Goal: Information Seeking & Learning: Learn about a topic

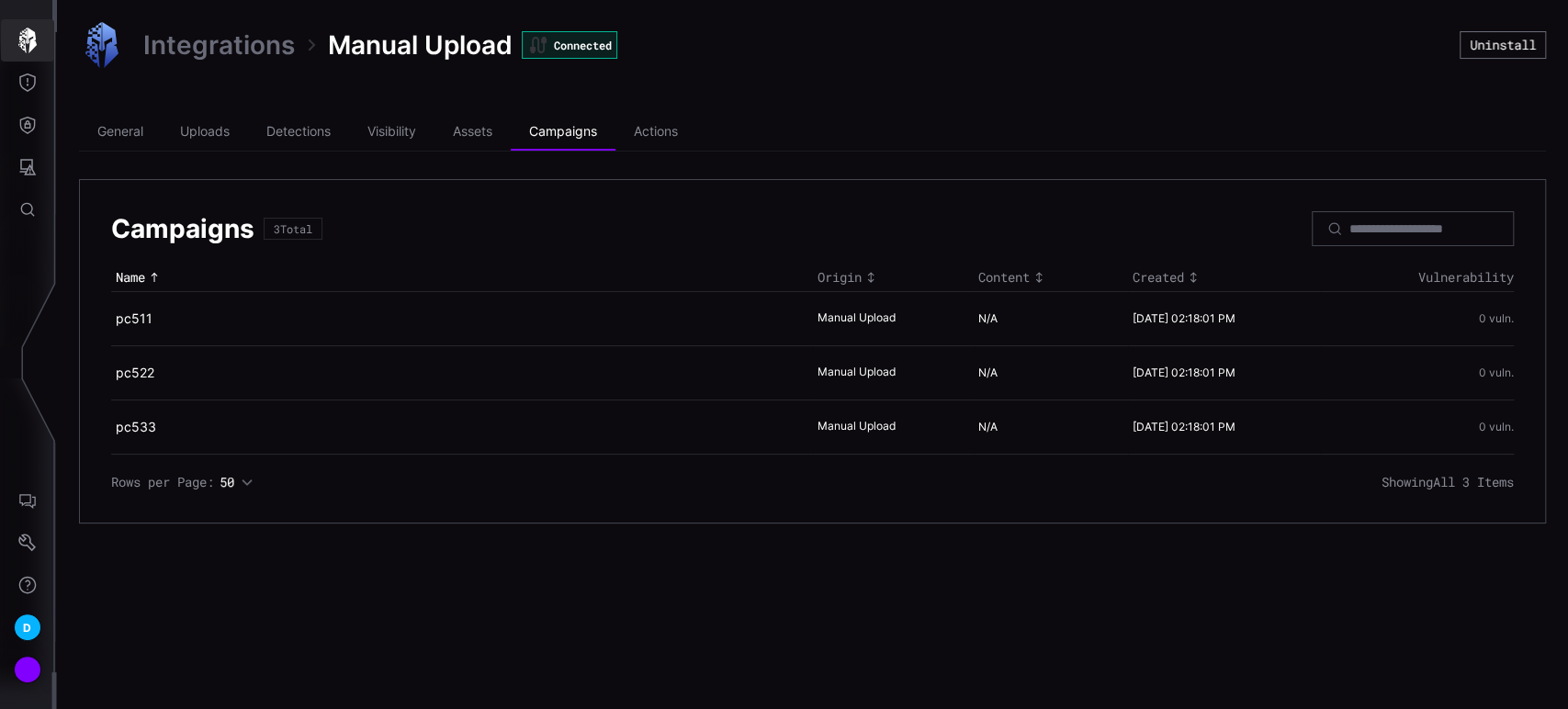
click at [24, 43] on icon "button" at bounding box center [28, 41] width 19 height 26
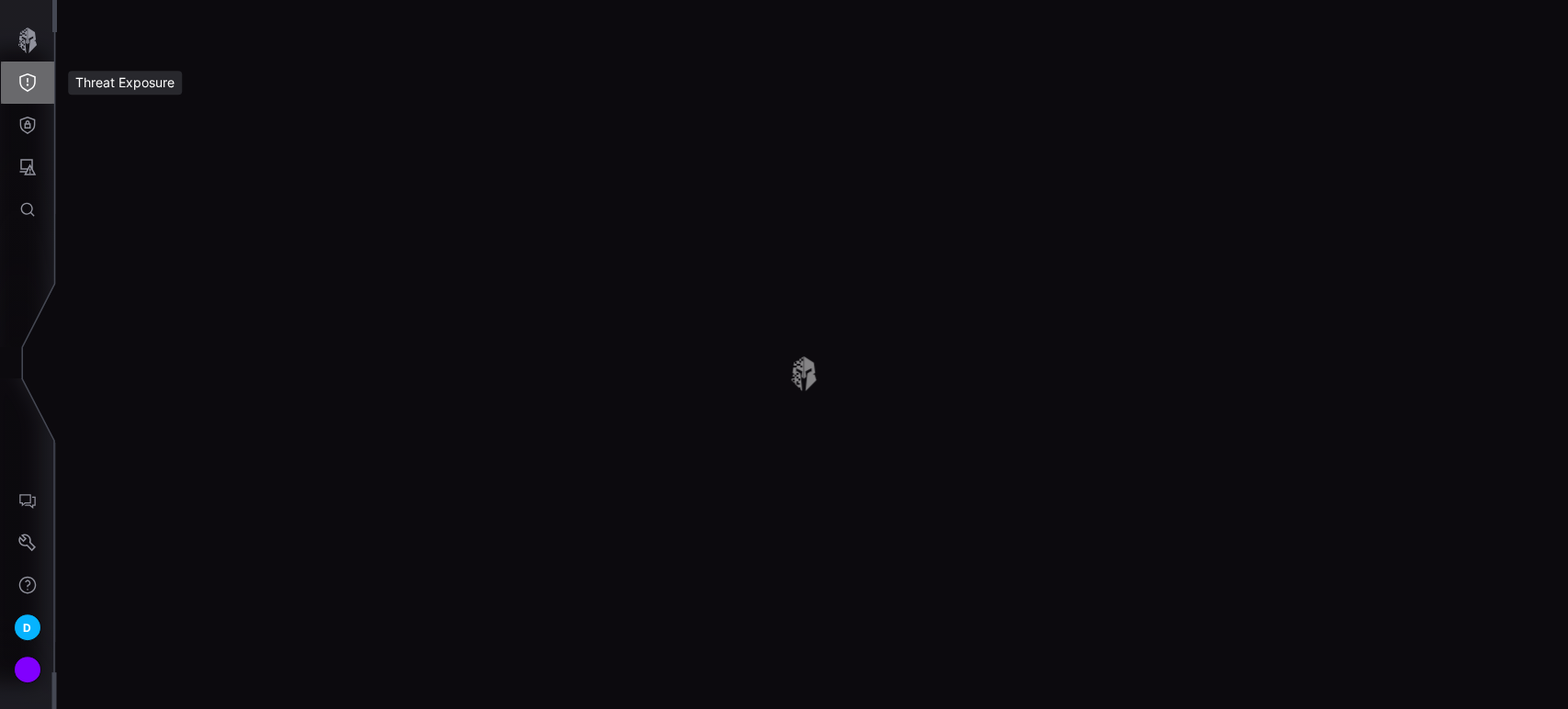
click at [27, 82] on icon "Threat Exposure" at bounding box center [27, 82] width 17 height 19
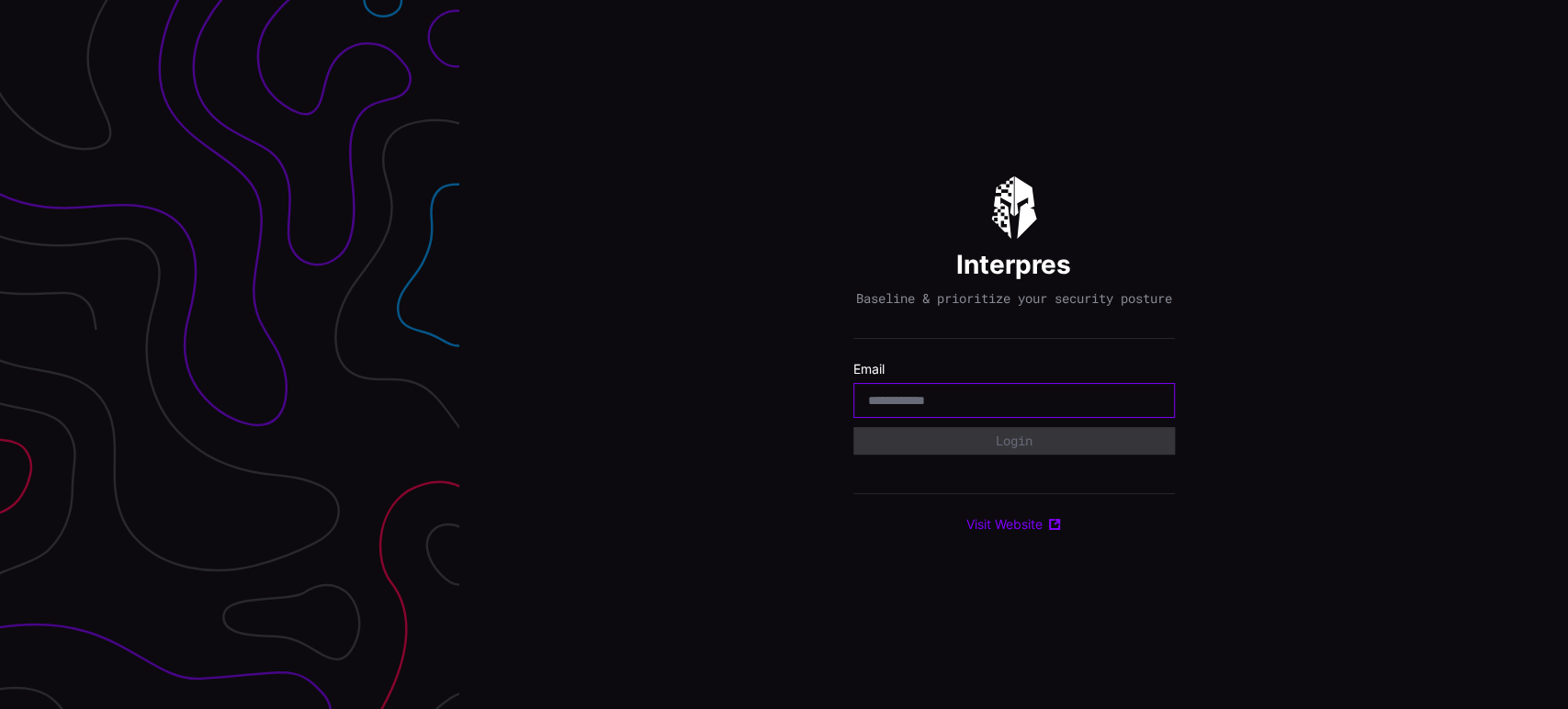
click at [991, 399] on input "email" at bounding box center [1013, 400] width 292 height 17
type input "**********"
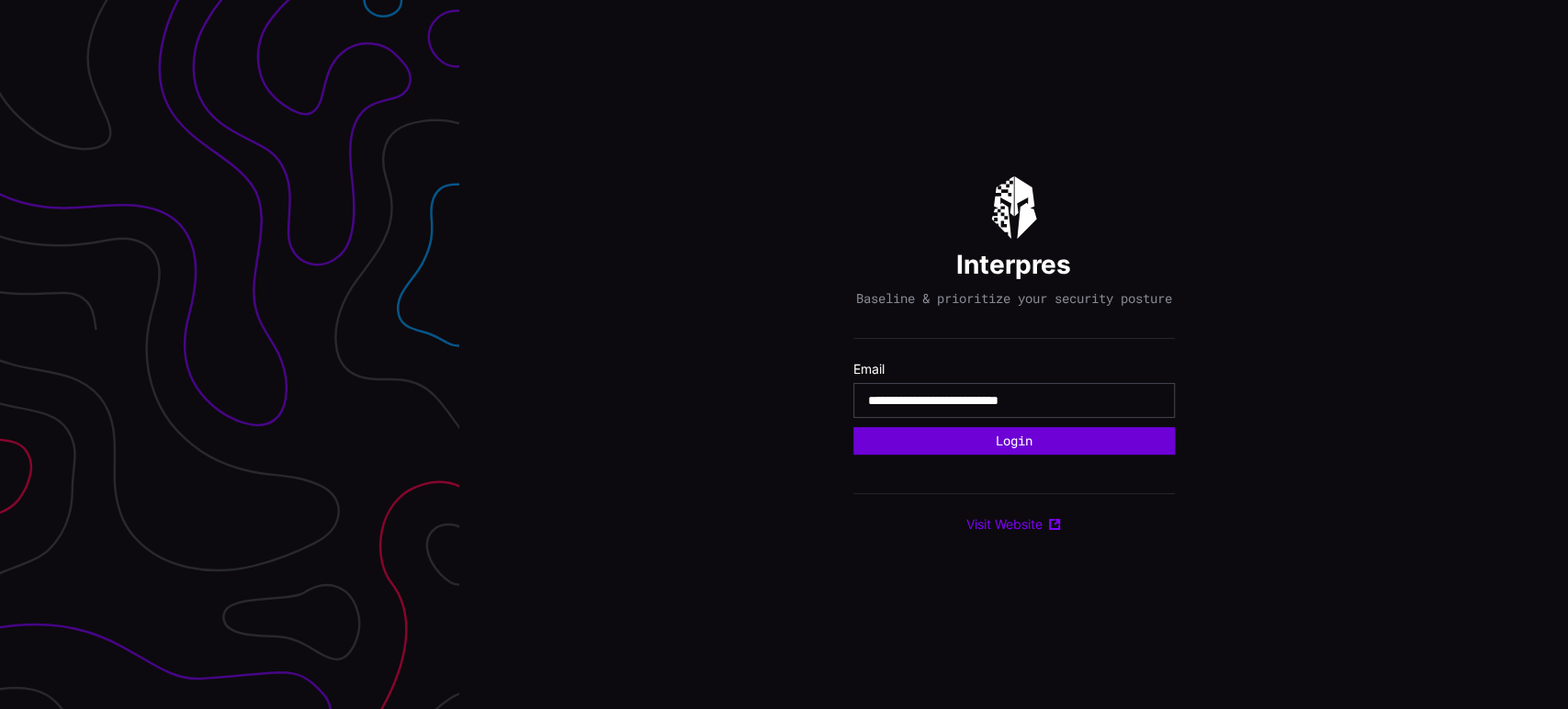
click at [1011, 455] on button "Login" at bounding box center [1013, 441] width 322 height 28
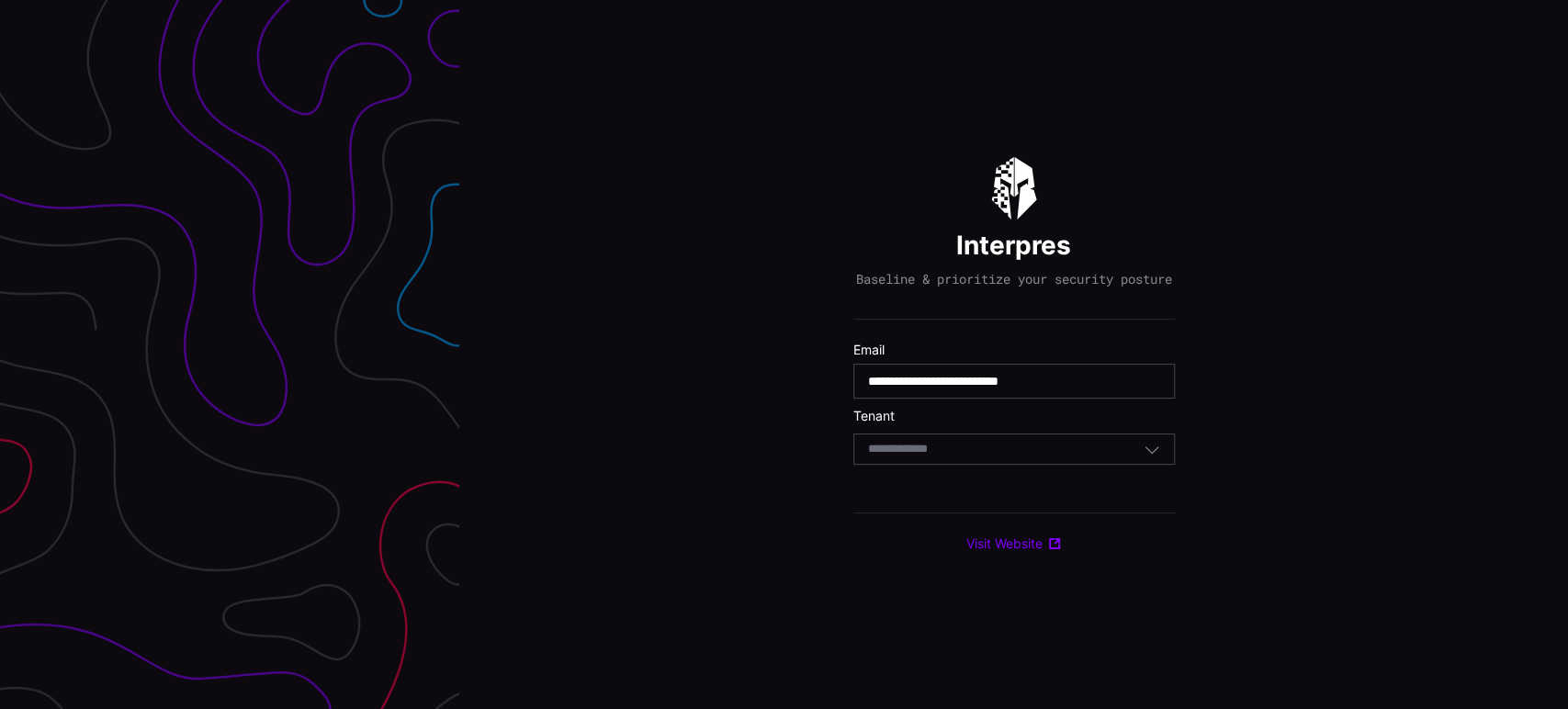
click at [1011, 455] on div "Select Tenant" at bounding box center [1005, 449] width 275 height 17
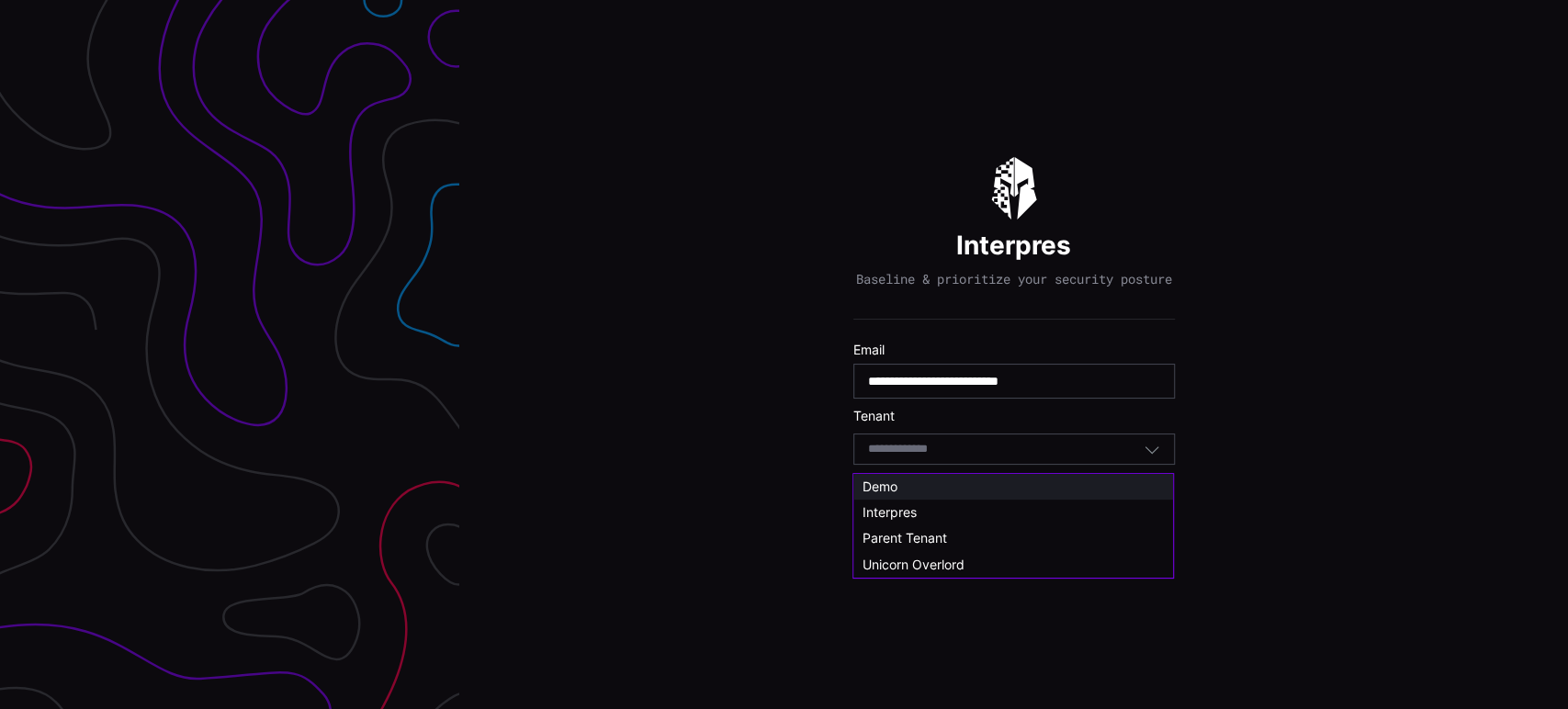
click at [914, 475] on div "Demo" at bounding box center [1012, 486] width 320 height 26
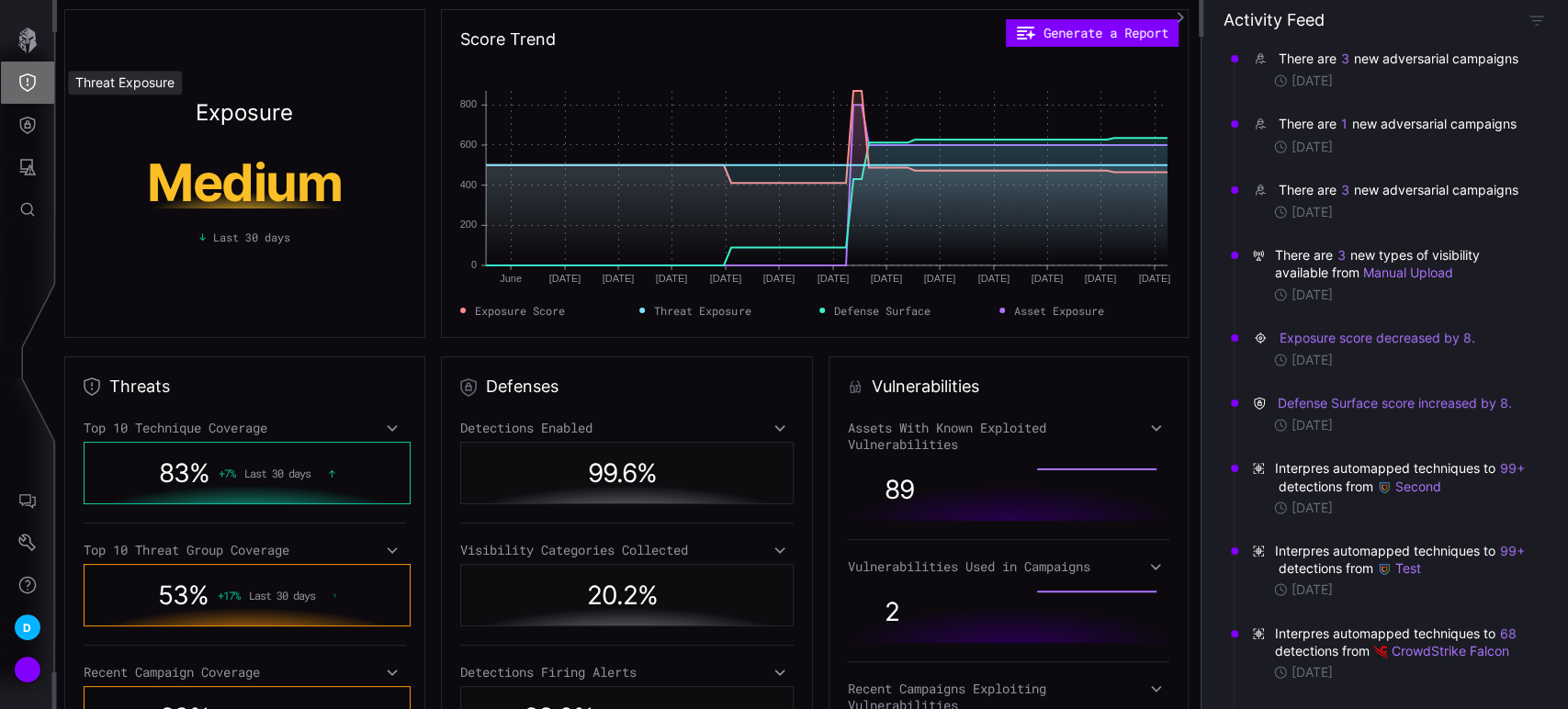
click at [27, 91] on icon "Threat Exposure" at bounding box center [27, 82] width 17 height 19
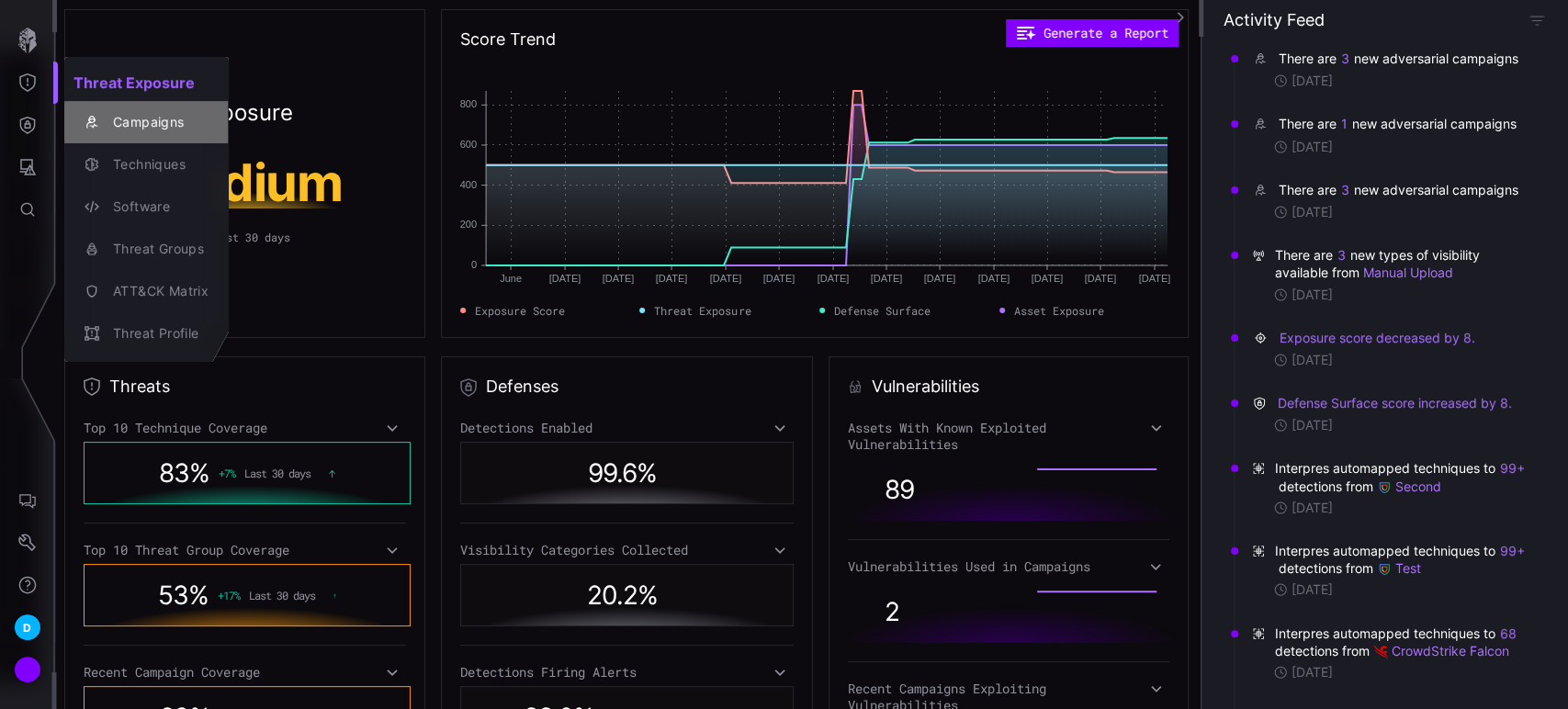
click at [153, 140] on button "Campaigns" at bounding box center [147, 122] width 164 height 43
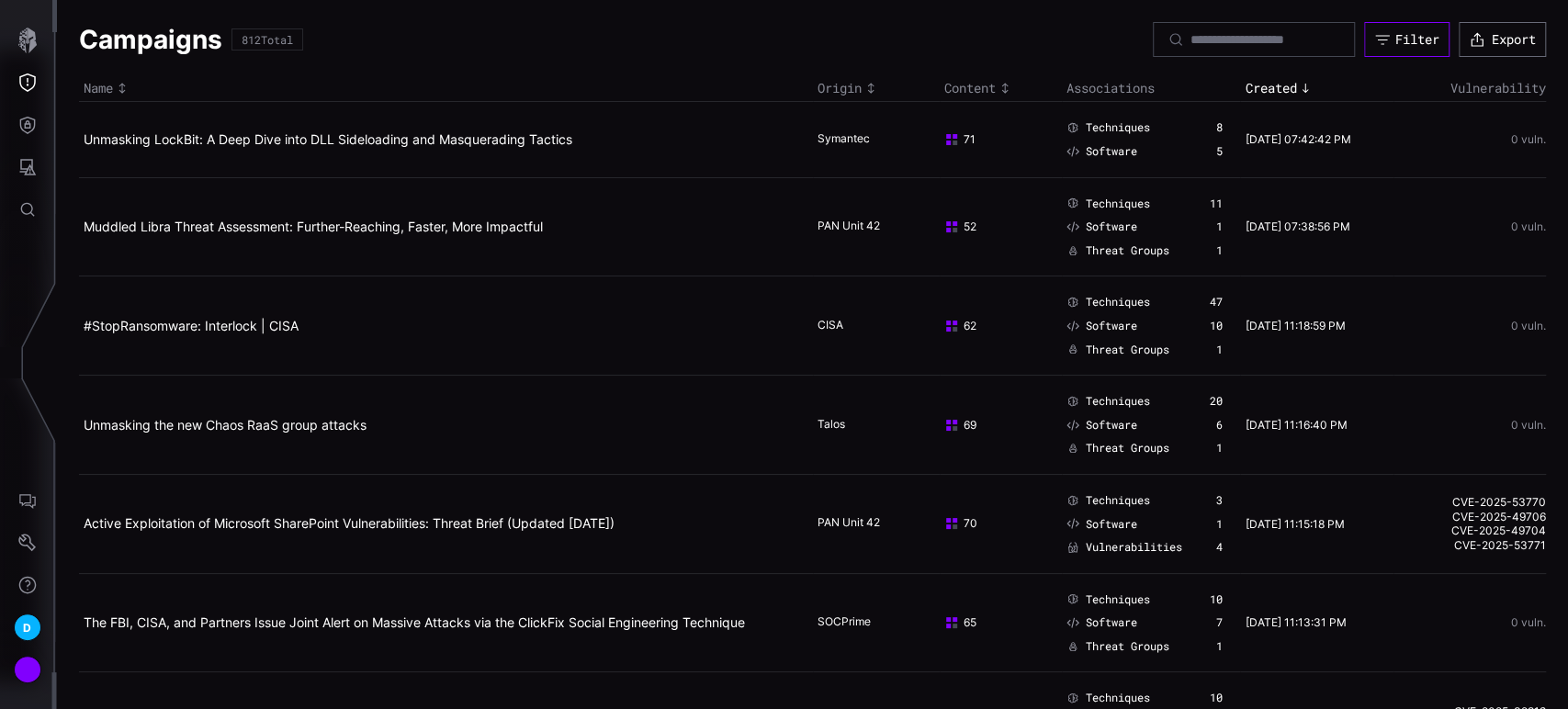
click at [1400, 46] on div "Filter" at bounding box center [1416, 40] width 45 height 17
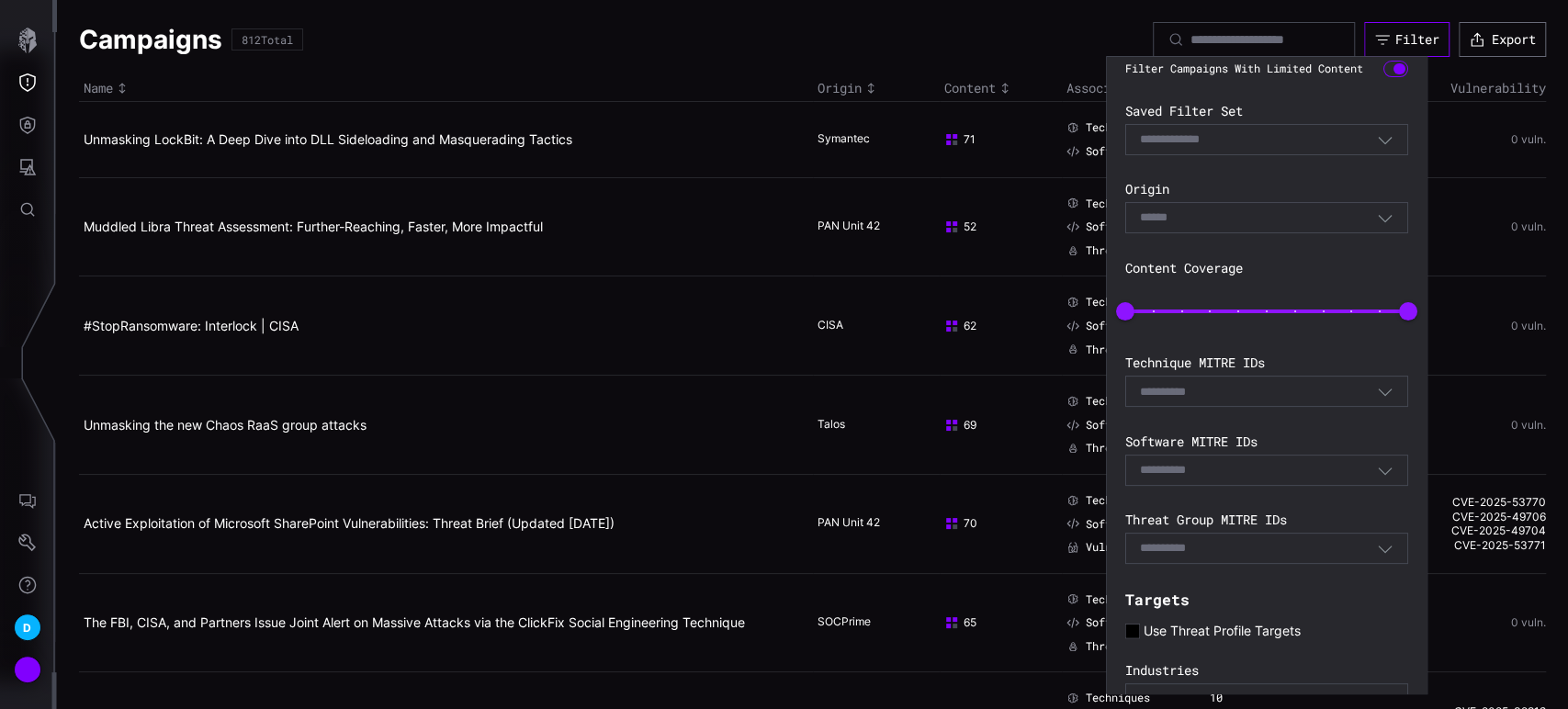
scroll to position [272, 0]
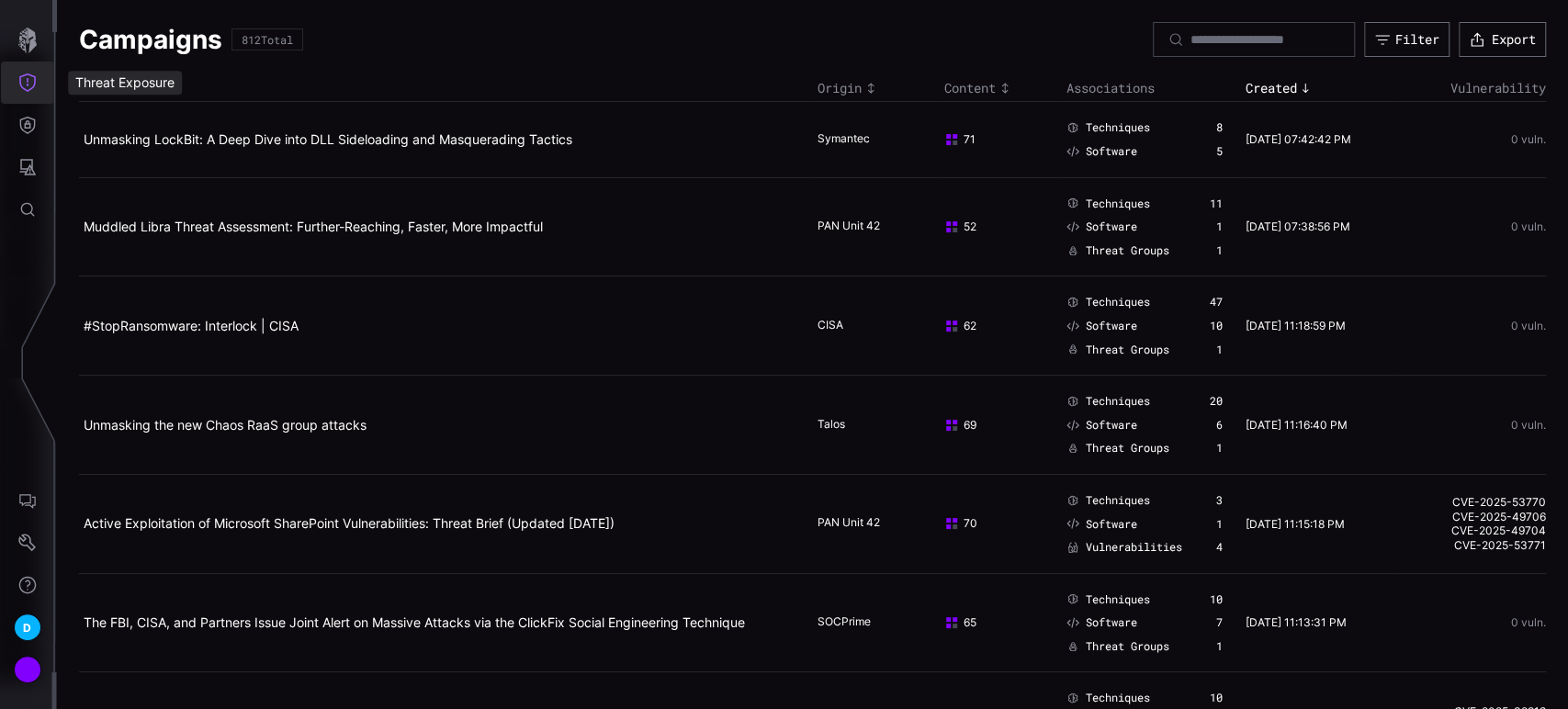
click at [41, 82] on button "Threat Exposure" at bounding box center [28, 82] width 53 height 43
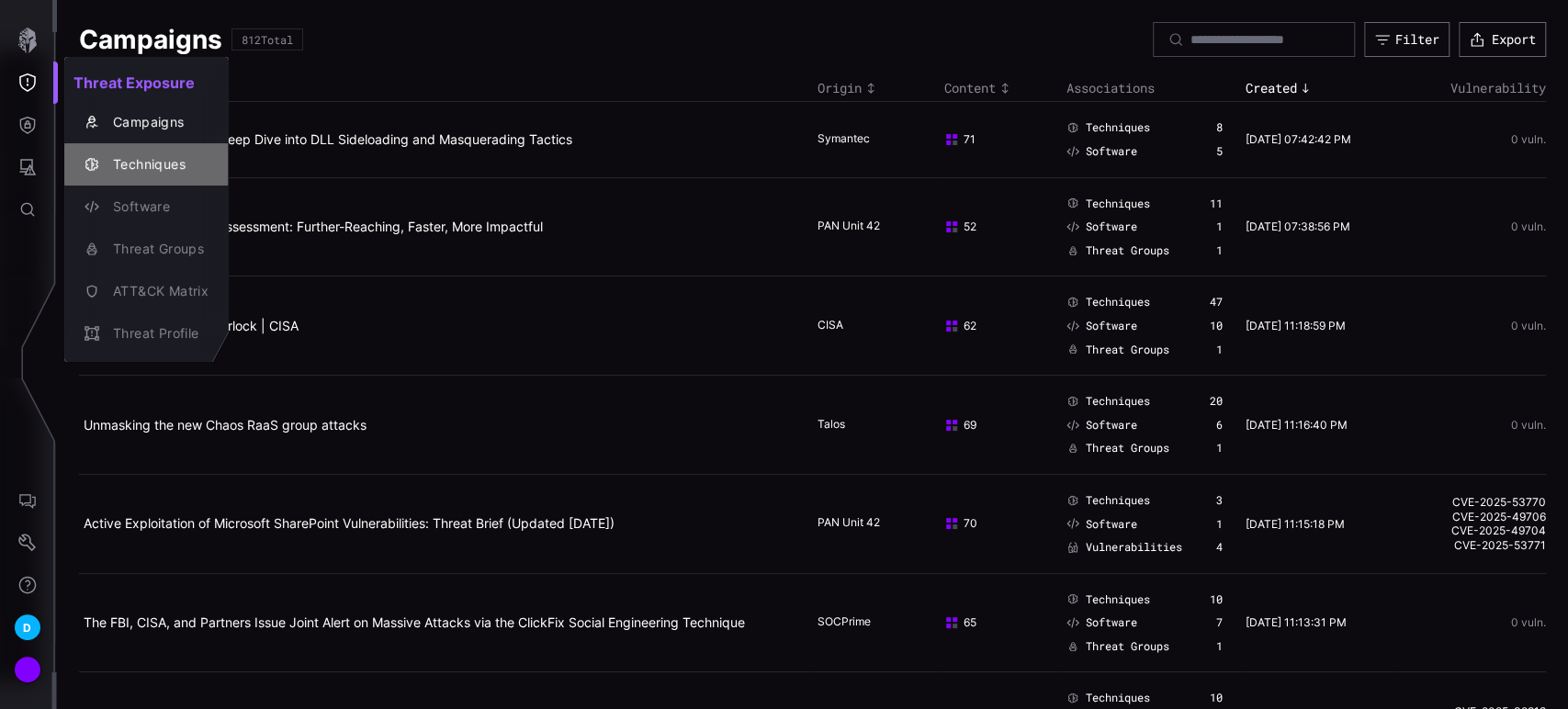
click at [166, 175] on div "Techniques" at bounding box center [146, 164] width 150 height 26
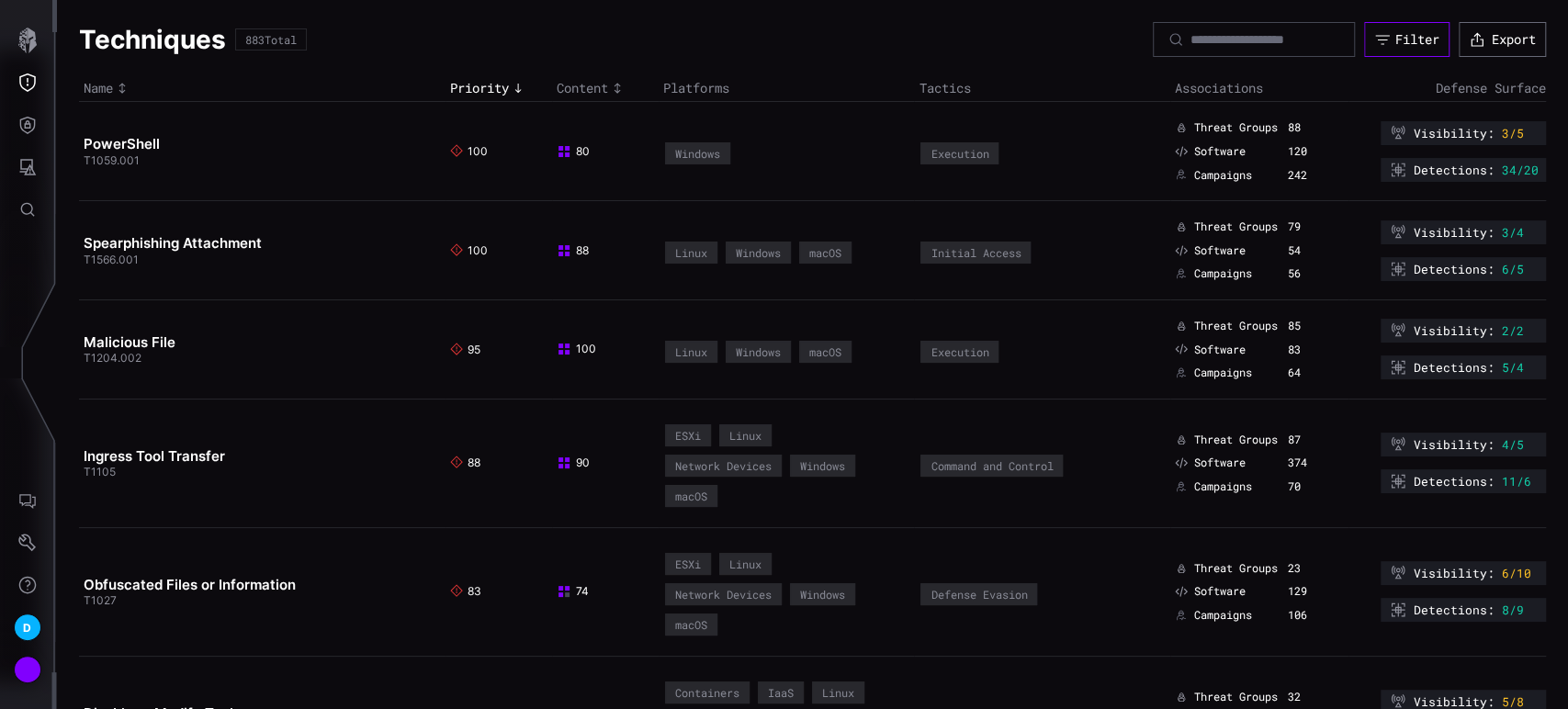
click at [1395, 34] on div "Filter" at bounding box center [1416, 40] width 45 height 17
click at [30, 84] on icon "Threat Exposure" at bounding box center [28, 82] width 19 height 19
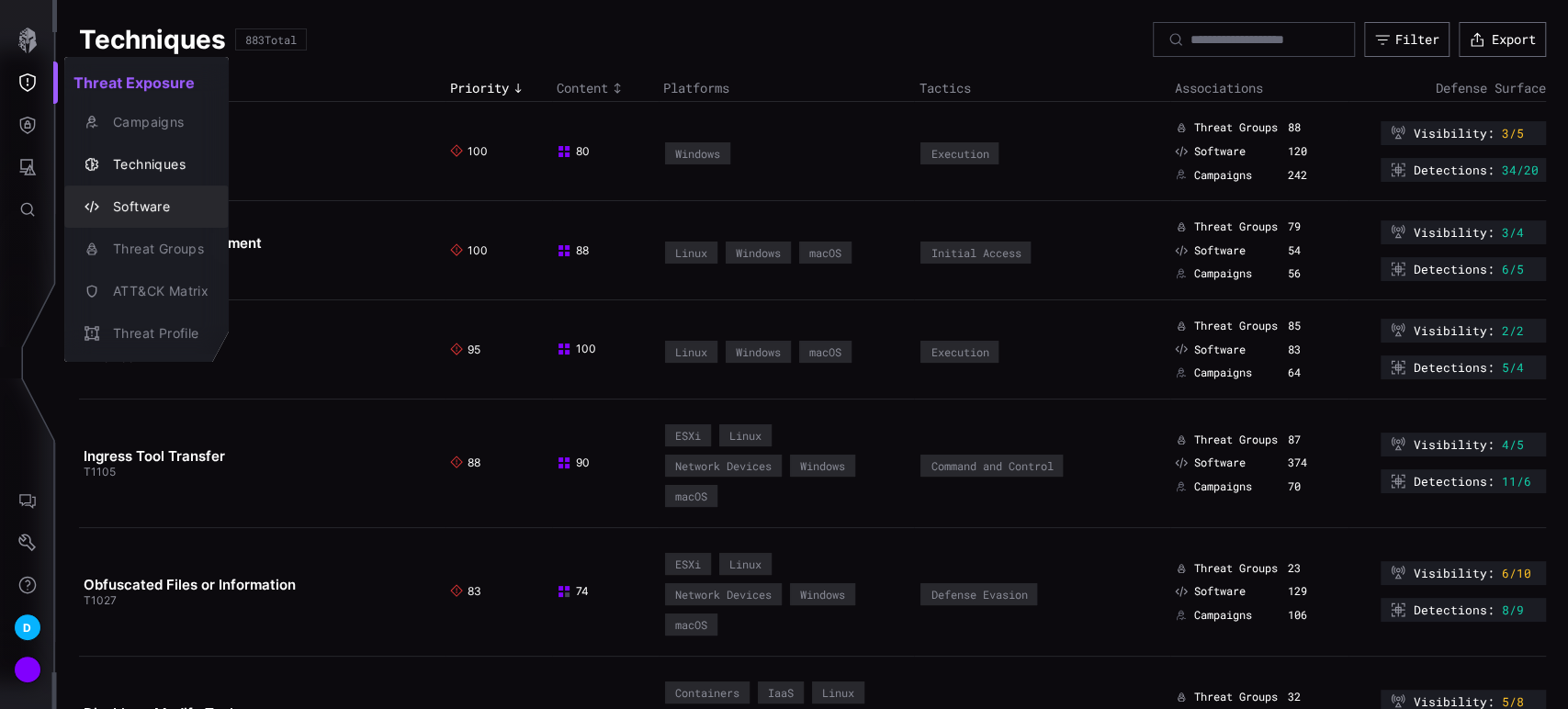
click at [147, 211] on div "Software" at bounding box center [157, 206] width 105 height 23
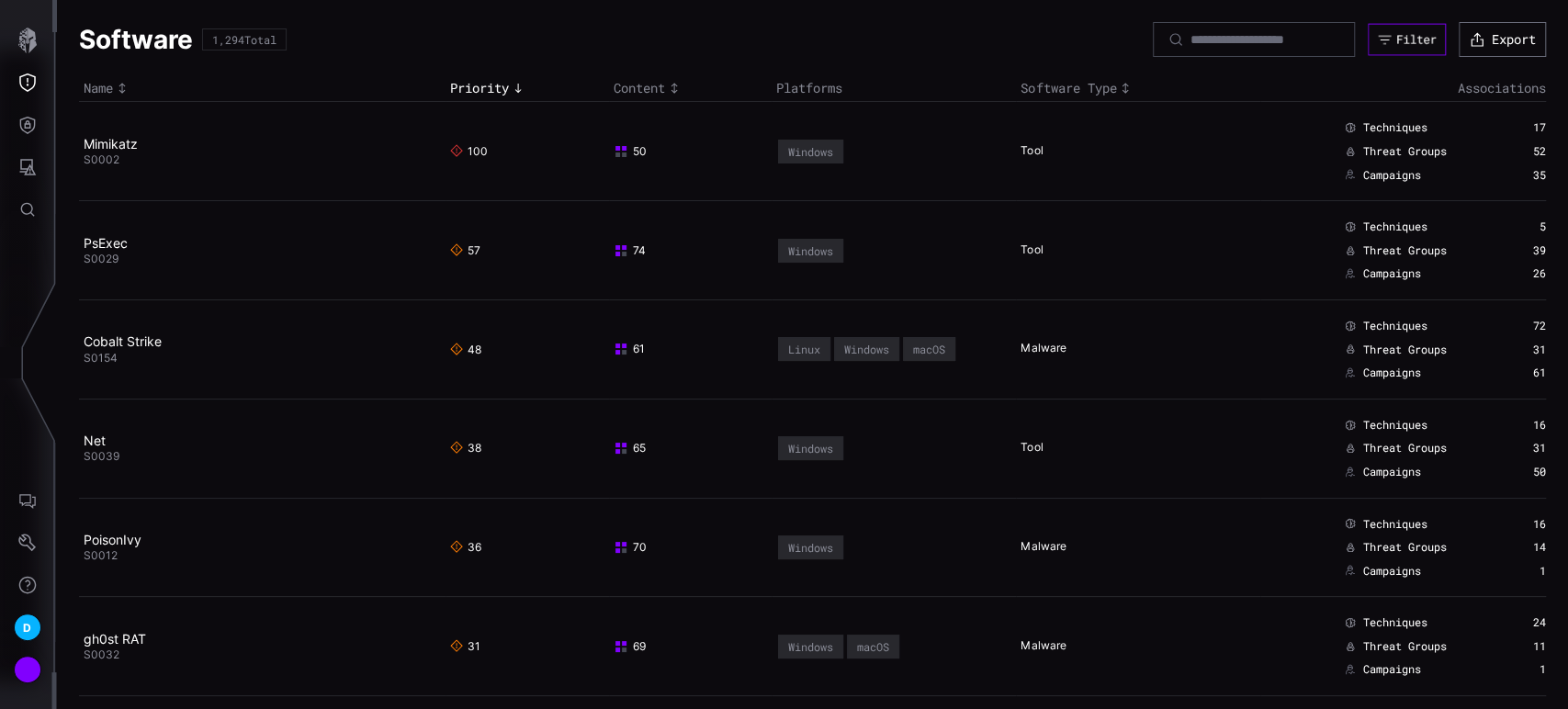
click at [1407, 43] on div "Filter" at bounding box center [1415, 40] width 41 height 16
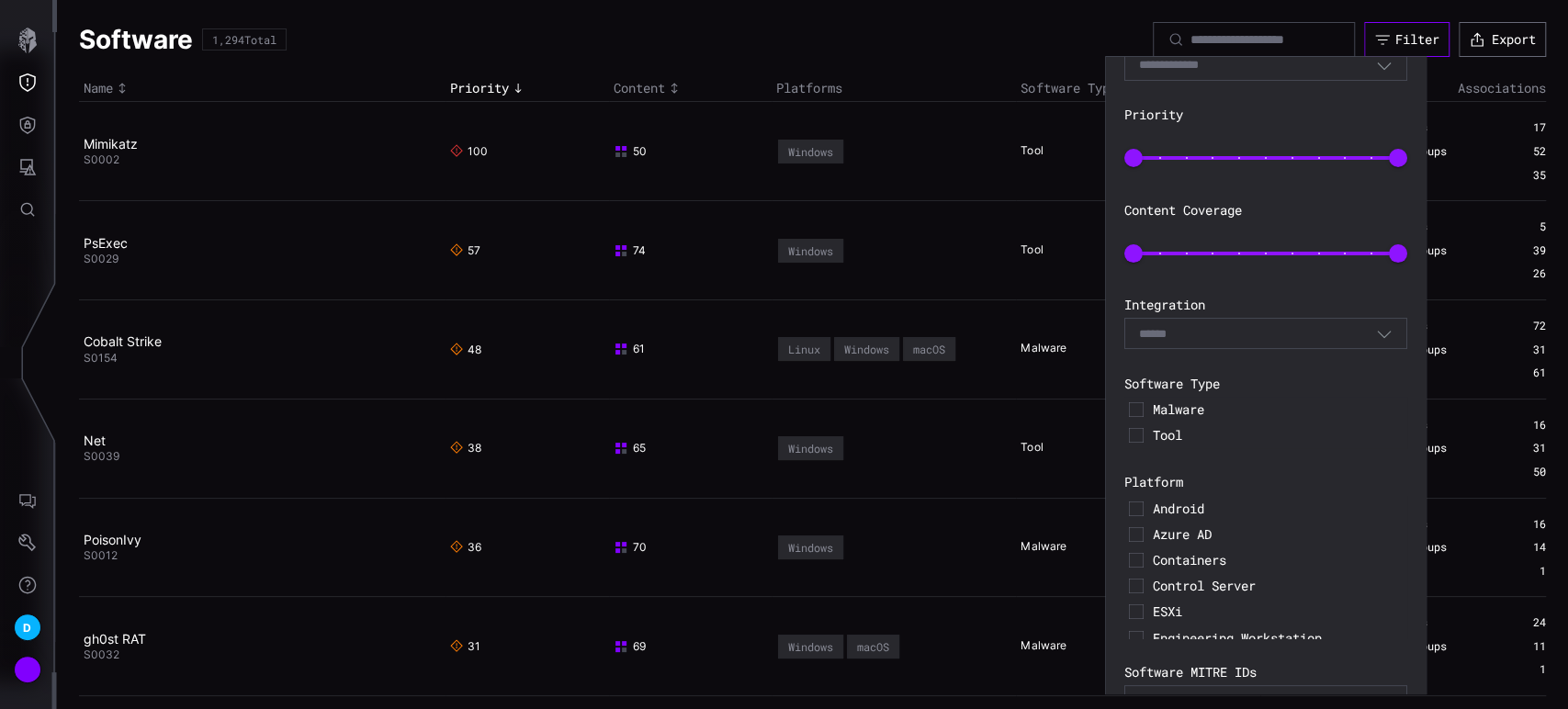
scroll to position [82, 0]
click at [1138, 411] on icon at bounding box center [1136, 408] width 14 height 14
click at [1137, 437] on icon at bounding box center [1136, 434] width 14 height 14
click at [1131, 407] on icon at bounding box center [1136, 408] width 15 height 15
click at [1135, 431] on icon at bounding box center [1136, 434] width 15 height 15
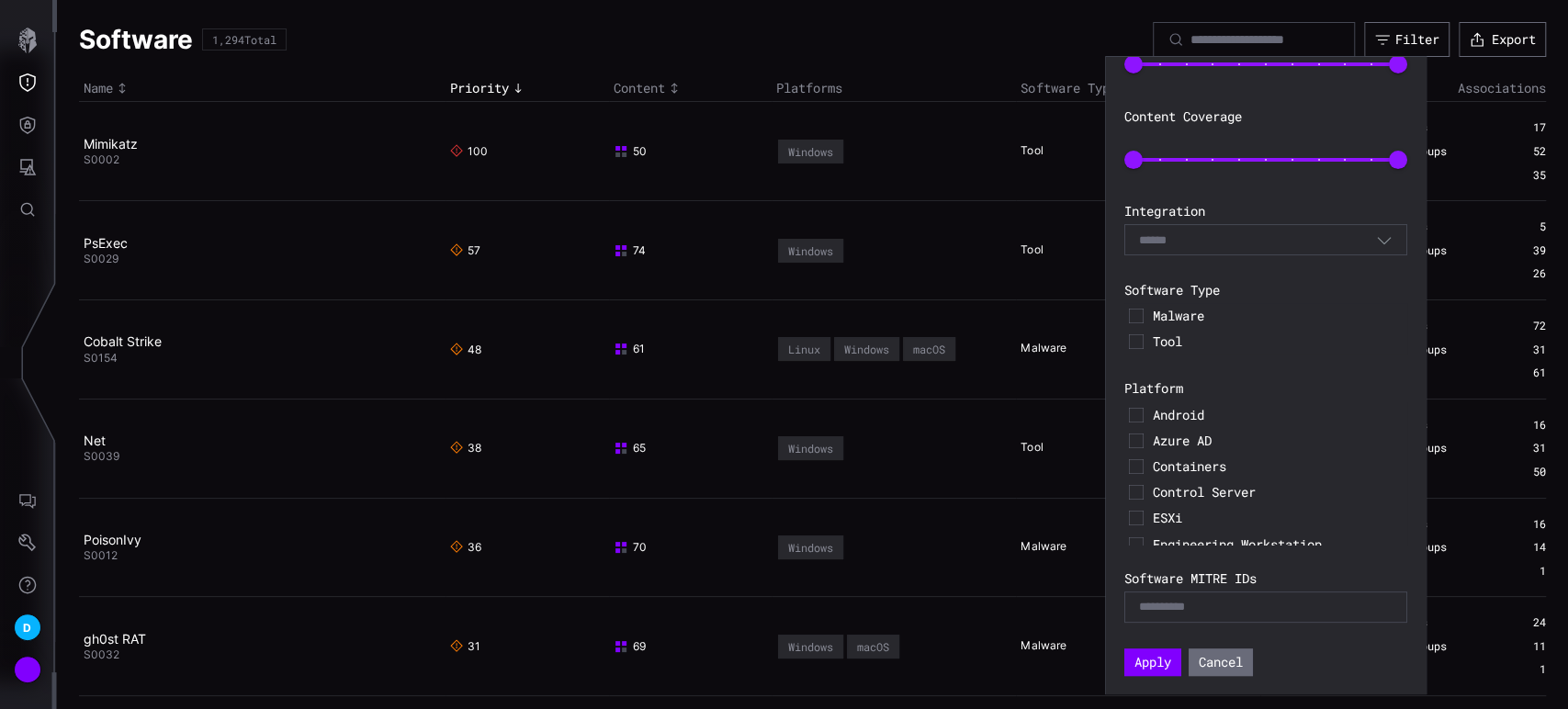
scroll to position [0, 0]
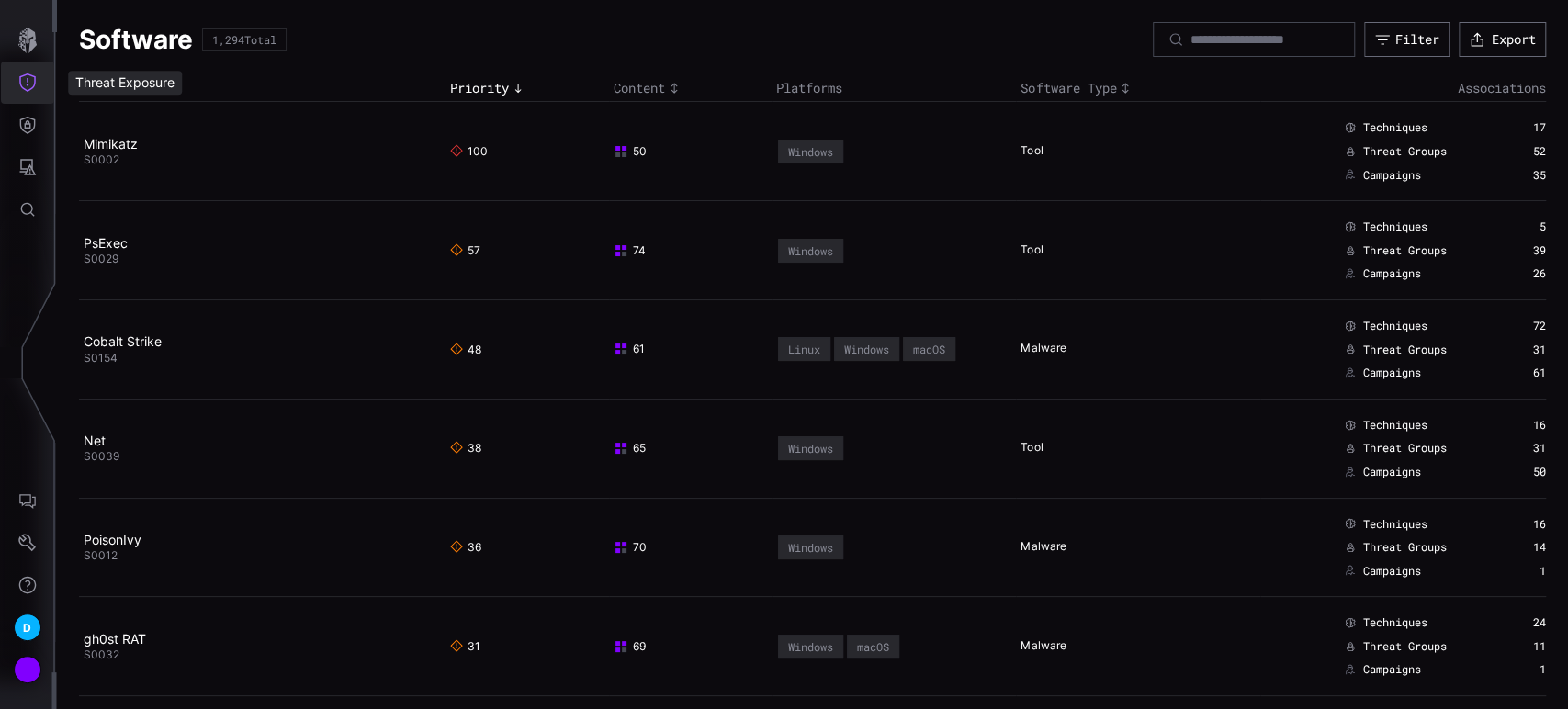
click at [29, 94] on button "Threat Exposure" at bounding box center [28, 82] width 53 height 43
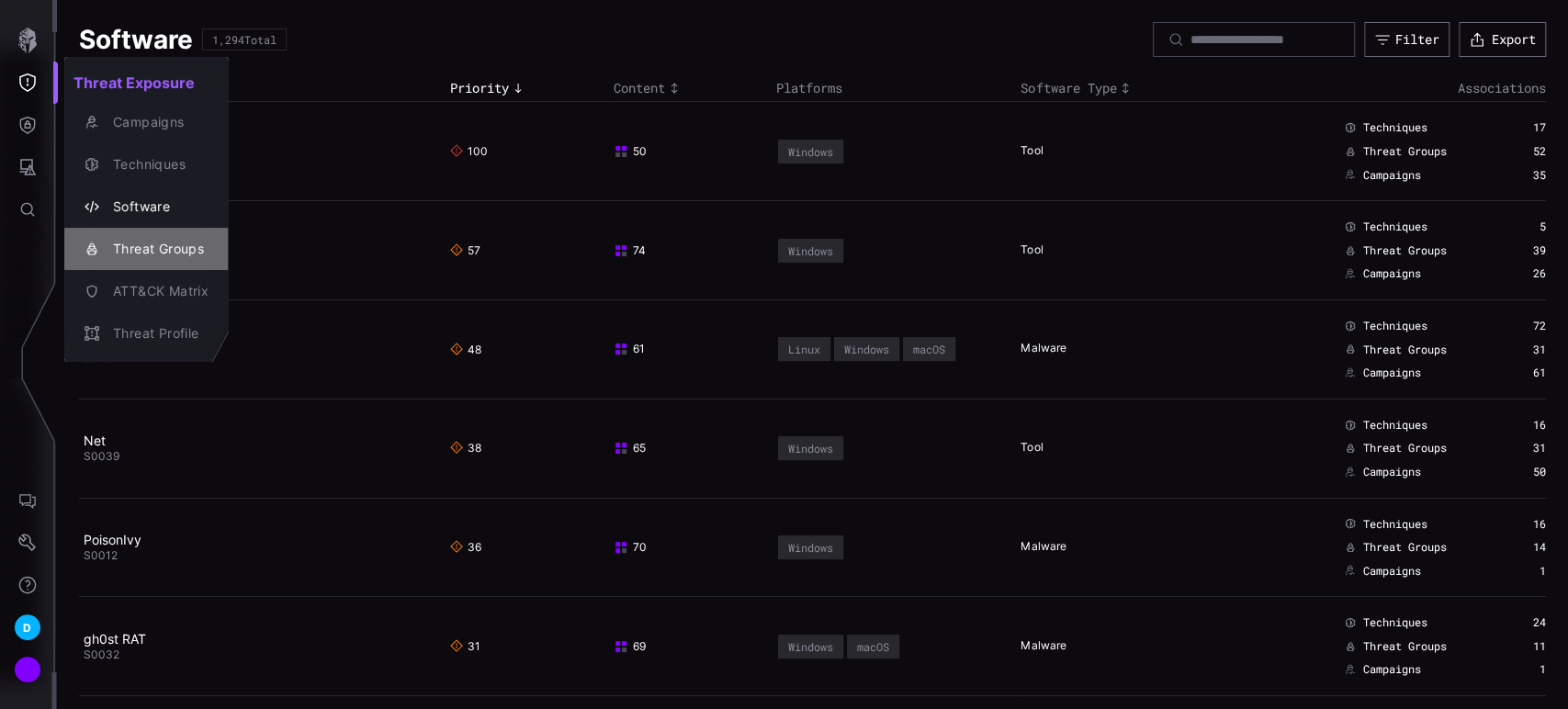
click at [148, 253] on div "Threat Groups" at bounding box center [157, 249] width 105 height 23
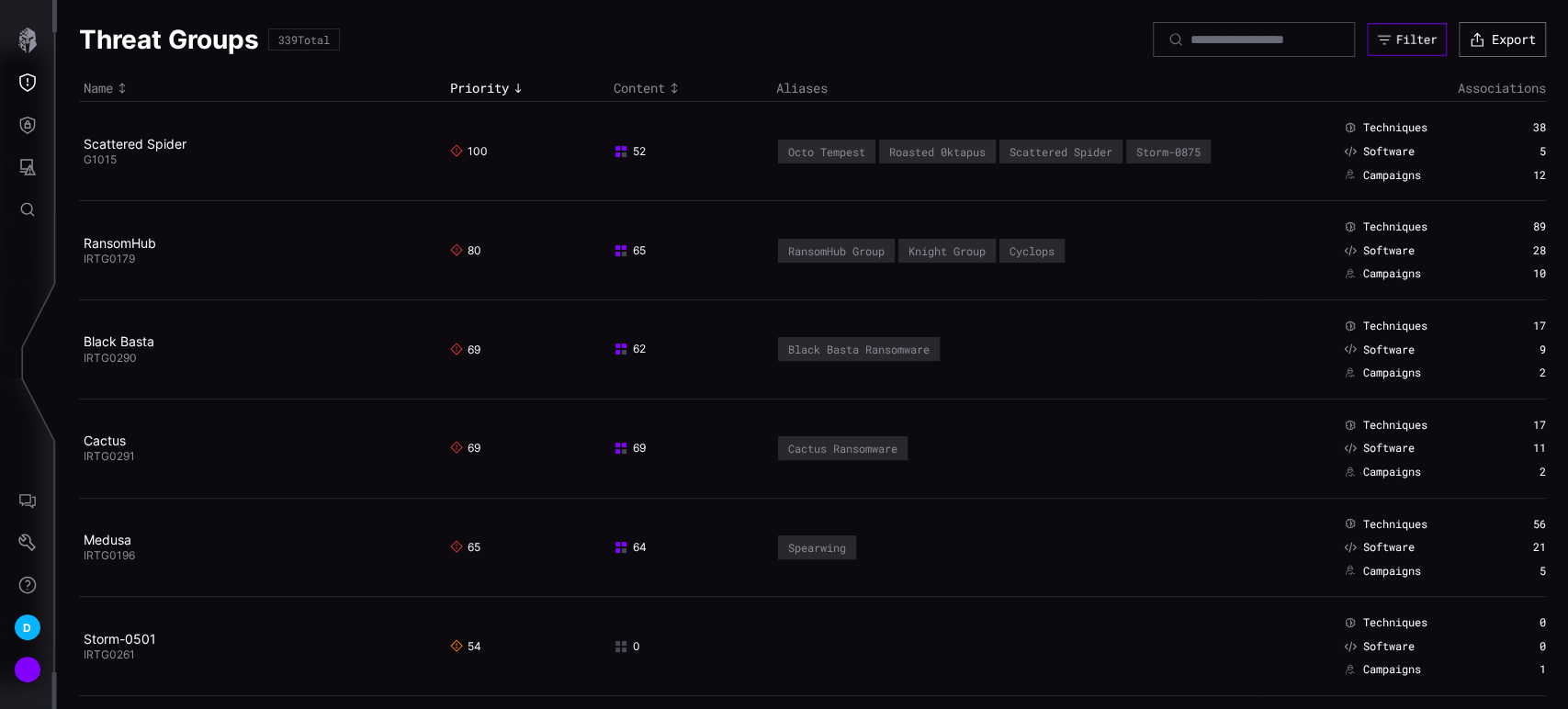
click at [1396, 43] on div "Filter" at bounding box center [1416, 40] width 42 height 16
click at [25, 90] on icon "Threat Exposure" at bounding box center [28, 82] width 19 height 19
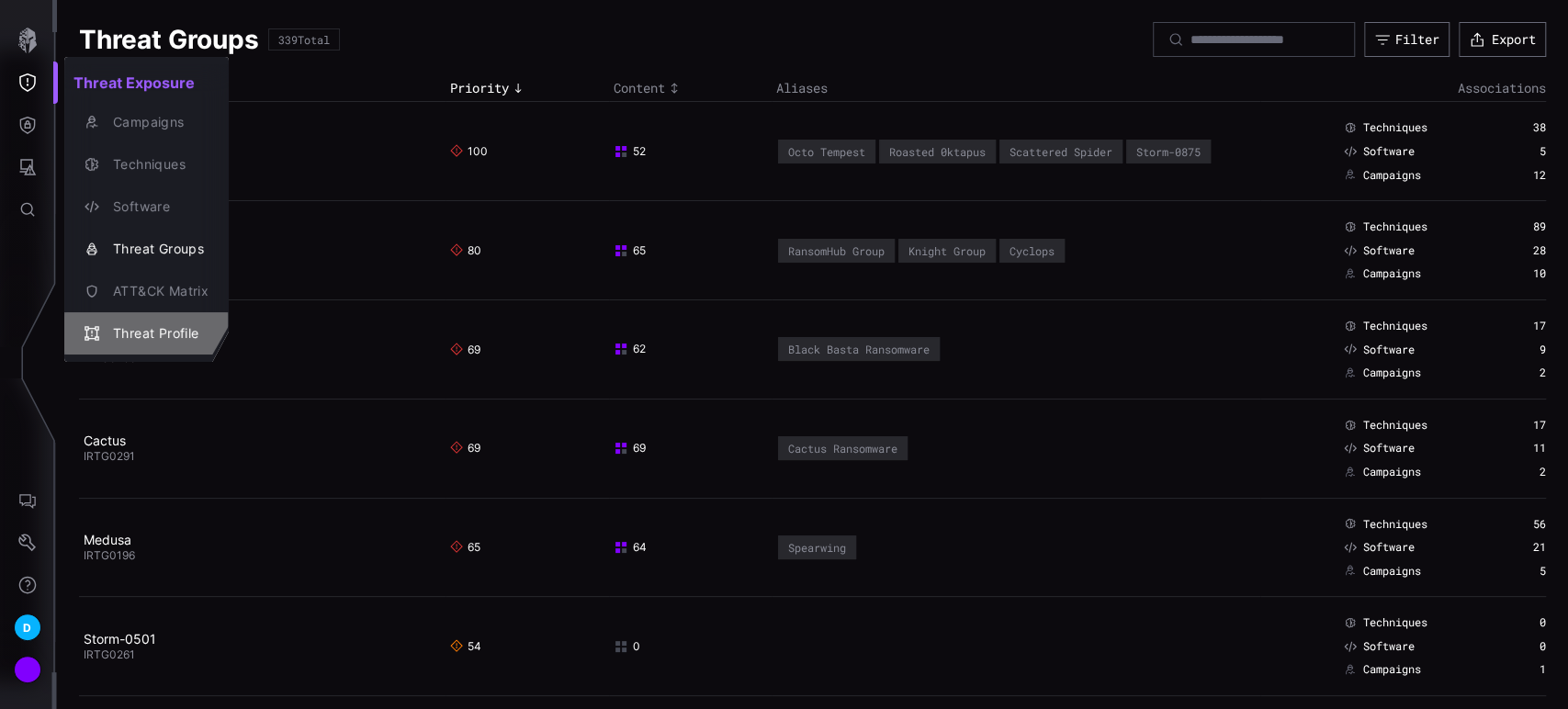
click at [137, 332] on div "Threat Profile" at bounding box center [157, 333] width 105 height 23
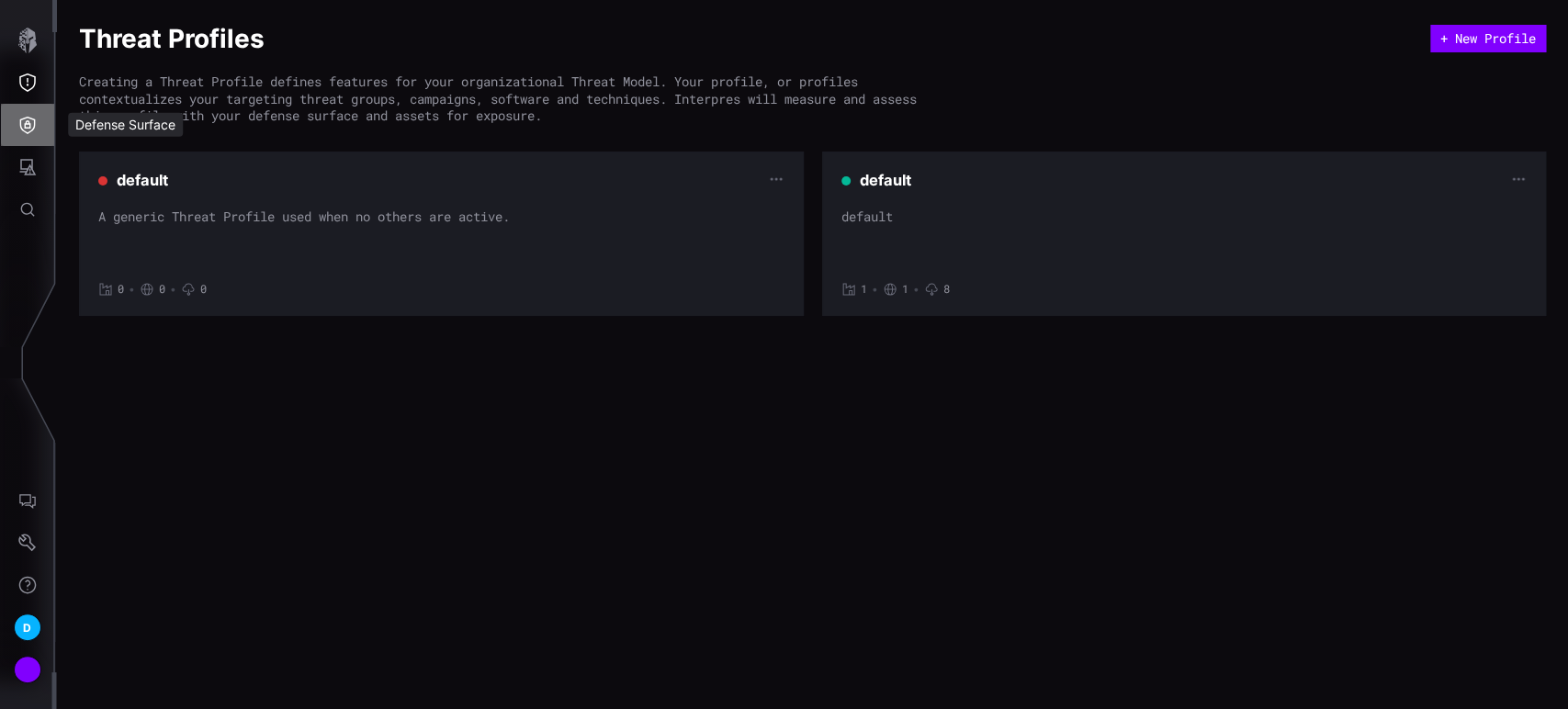
click at [31, 132] on icon "Defense Surface" at bounding box center [28, 125] width 19 height 19
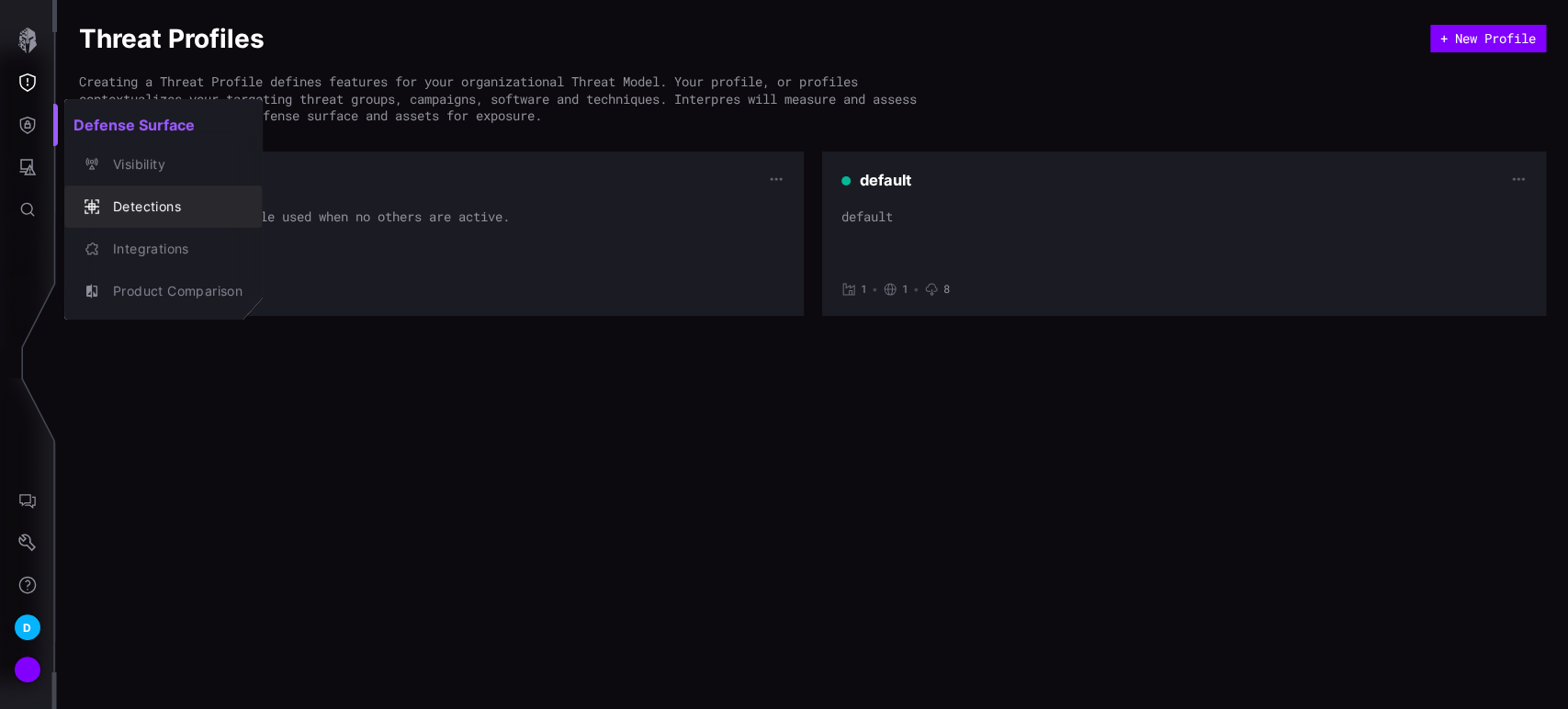
click at [149, 211] on div "Detections" at bounding box center [173, 206] width 139 height 23
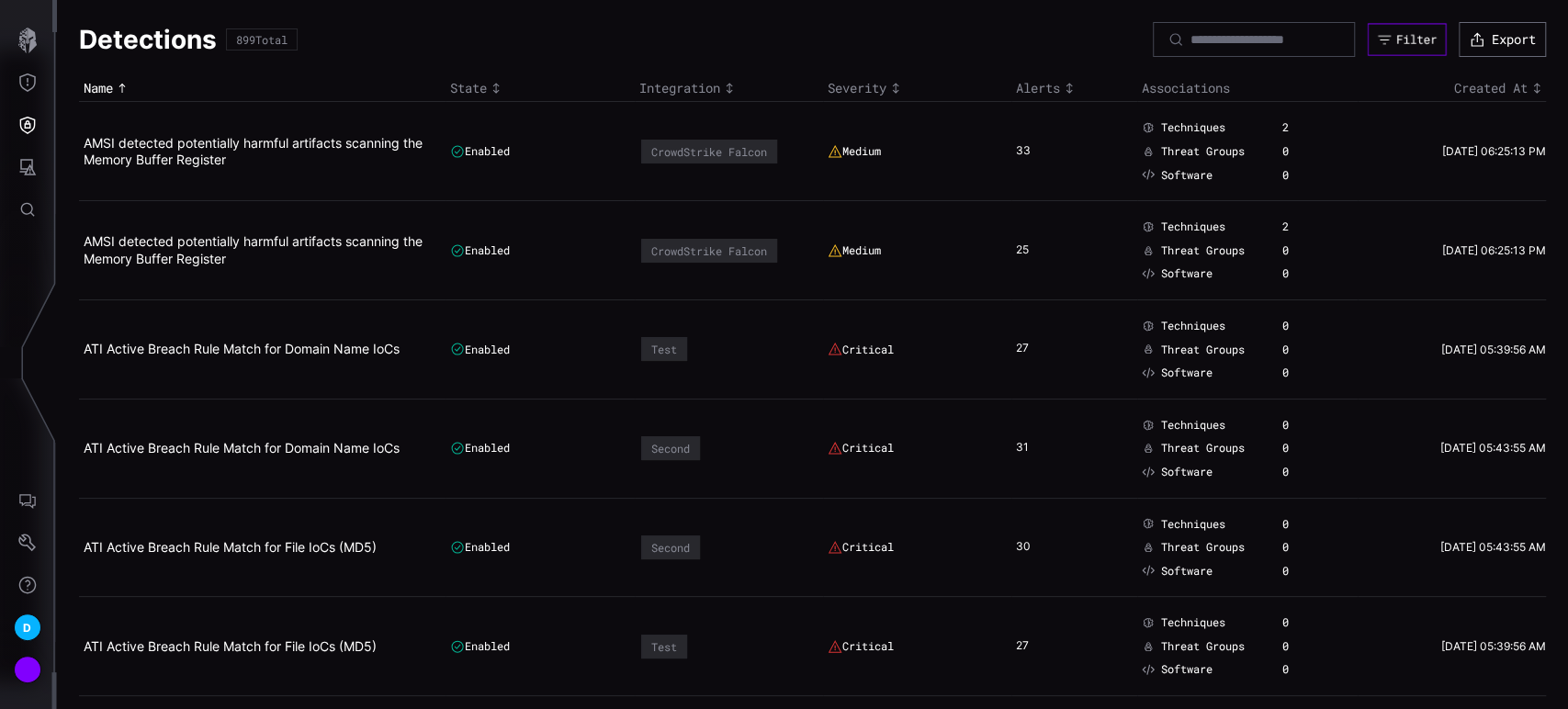
click at [1405, 36] on div "Filter" at bounding box center [1415, 40] width 41 height 16
click at [988, 31] on div "Detections 899 Total Filter Export" at bounding box center [812, 39] width 1467 height 35
